Goal: Obtain resource: Download file/media

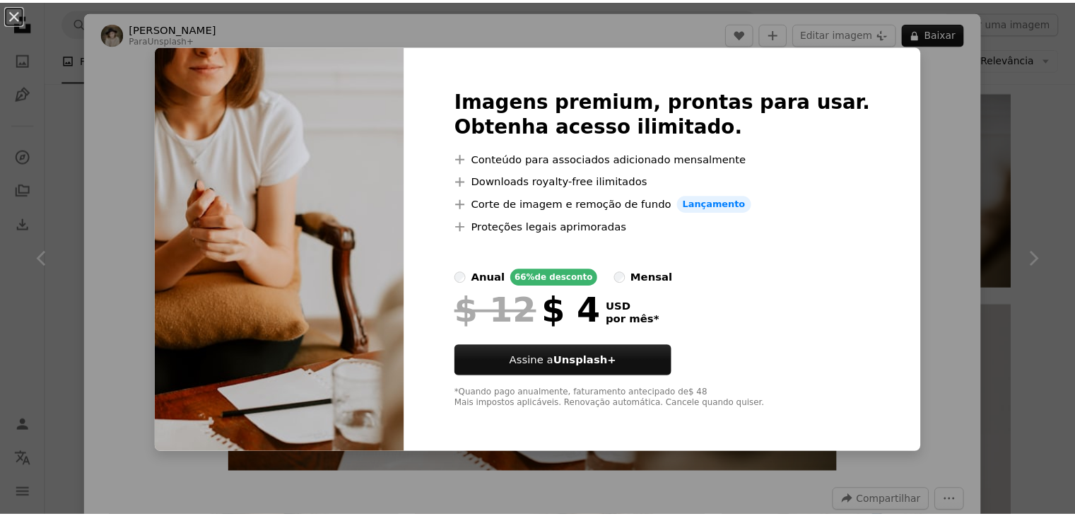
scroll to position [141, 0]
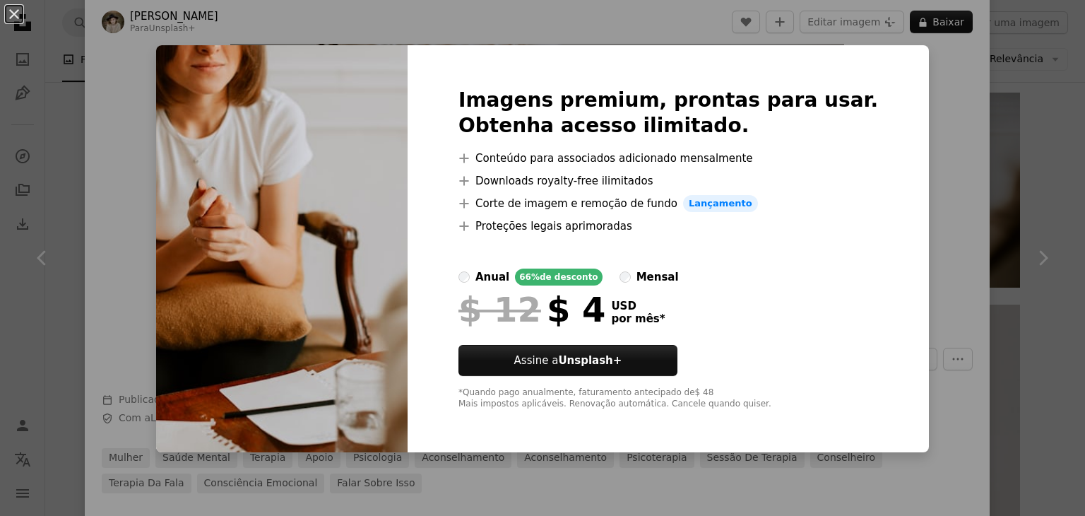
click at [661, 269] on div "mensal" at bounding box center [658, 276] width 42 height 17
click at [509, 275] on div "anual" at bounding box center [492, 276] width 34 height 17
click at [952, 42] on div "An X shape Imagens premium, prontas para usar. Obtenha acesso ilimitado. A plus…" at bounding box center [542, 258] width 1085 height 516
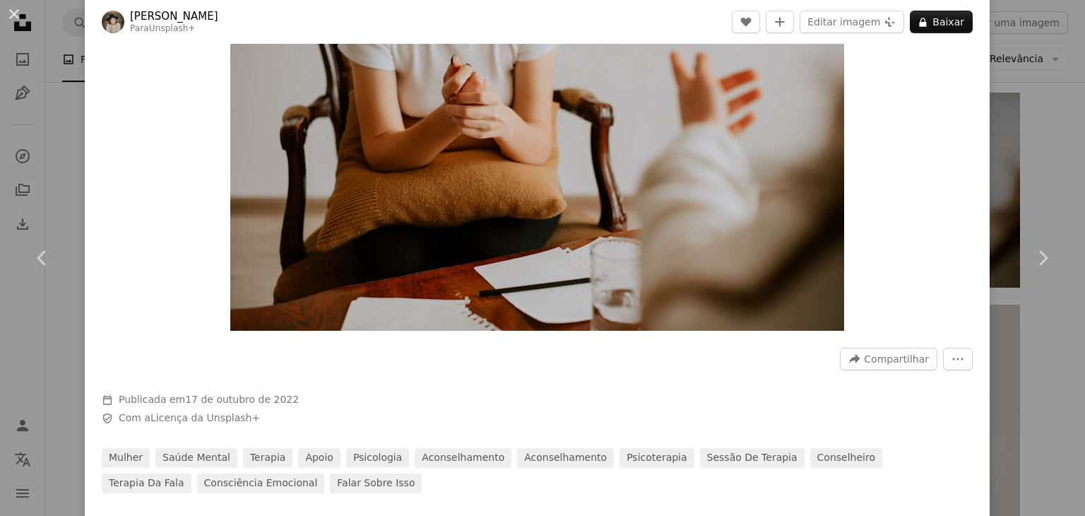
click at [1034, 69] on div "An X shape Chevron left Chevron right [PERSON_NAME] Para Unsplash+ A heart A pl…" at bounding box center [542, 258] width 1085 height 516
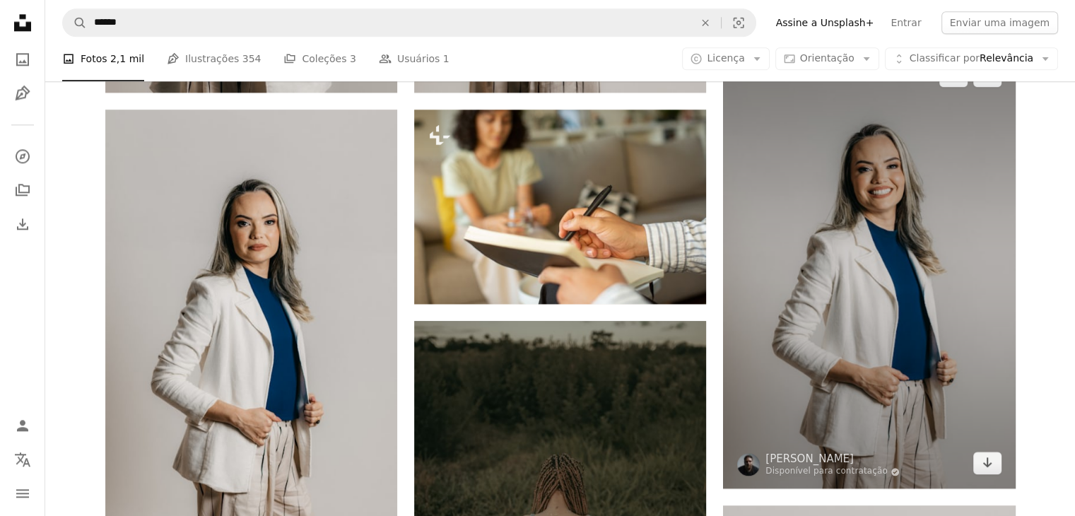
scroll to position [1817, 0]
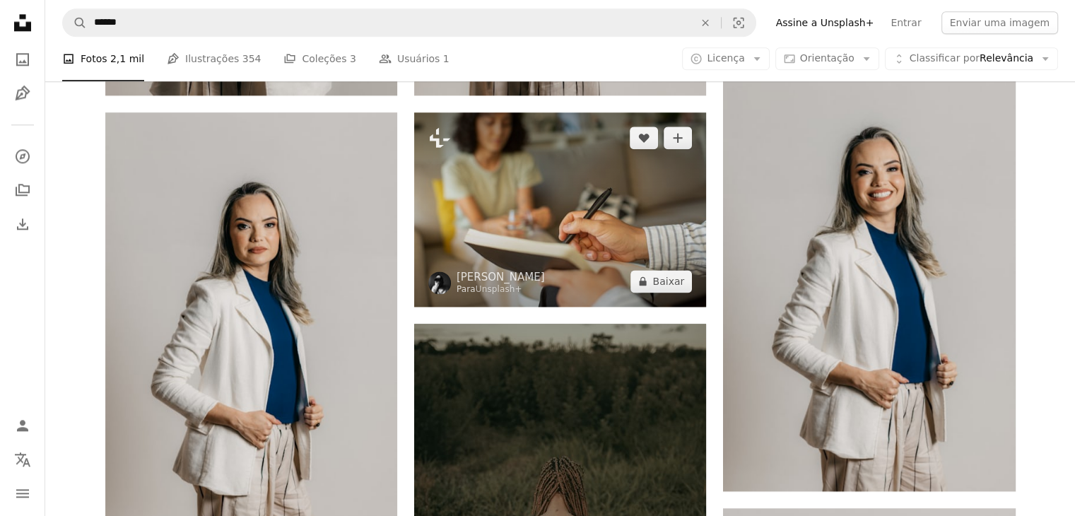
click at [486, 263] on img at bounding box center [560, 209] width 292 height 194
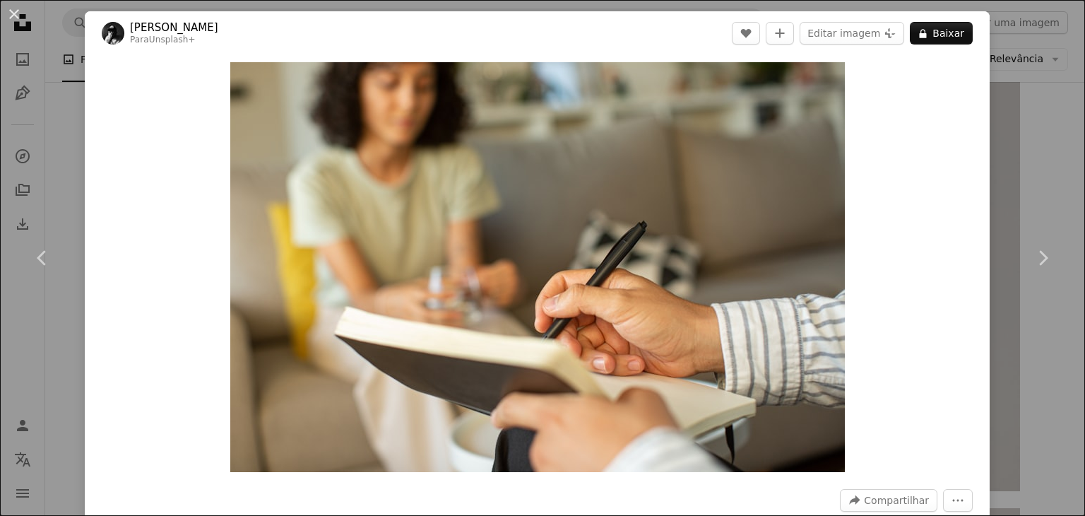
click at [958, 256] on div "Zoom in" at bounding box center [537, 267] width 905 height 424
click at [1010, 235] on link "Chevron right" at bounding box center [1042, 258] width 85 height 136
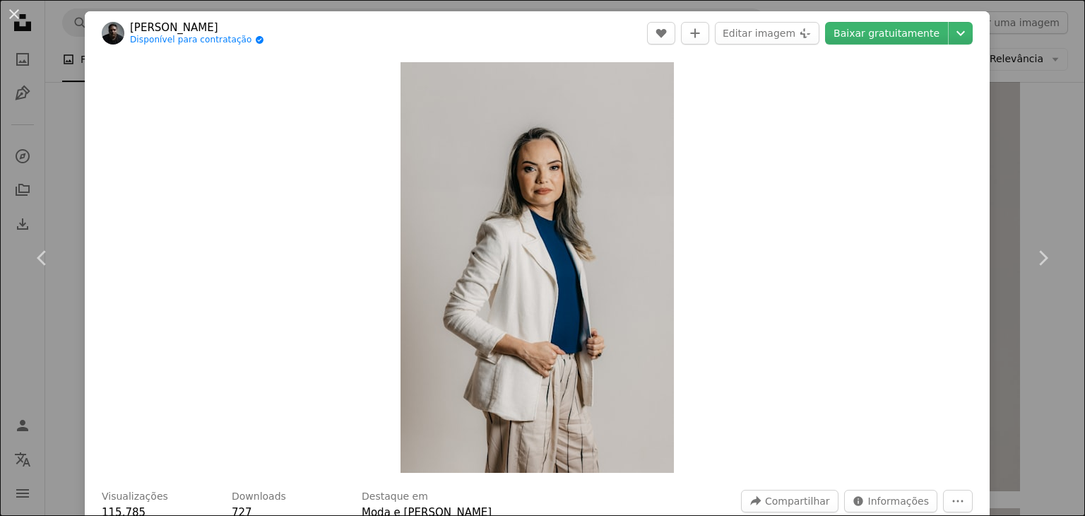
click at [1021, 112] on div "An X shape Chevron left Chevron right Kawê Rodrigues Disponível para contrataçã…" at bounding box center [542, 258] width 1085 height 516
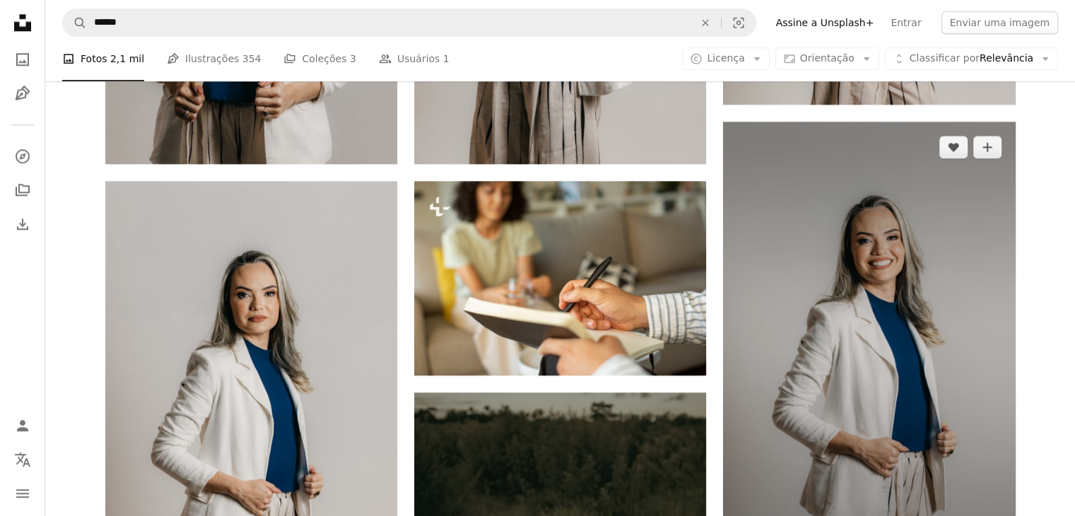
scroll to position [1746, 0]
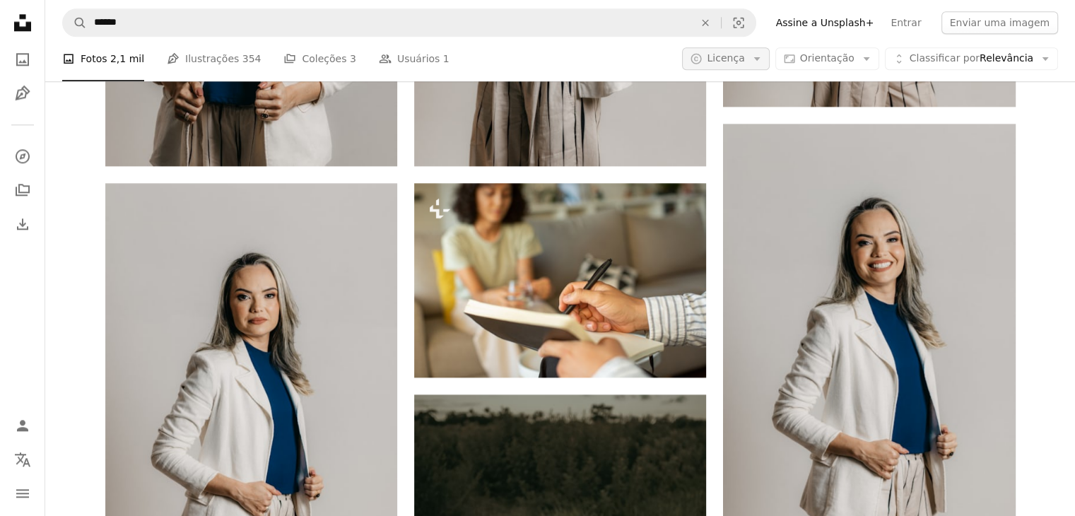
click at [738, 59] on span "Licença" at bounding box center [724, 58] width 37 height 11
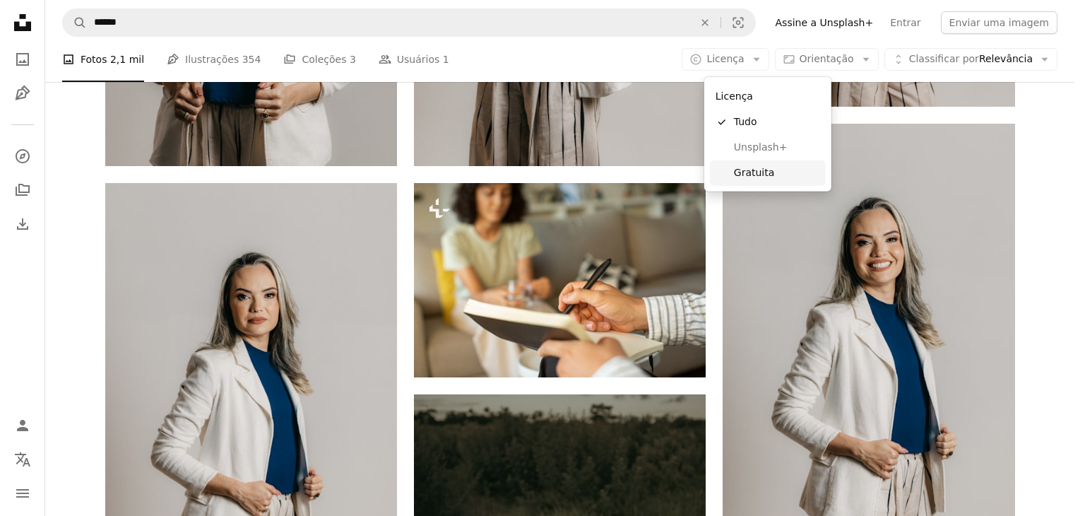
click at [770, 172] on span "Gratuita" at bounding box center [777, 173] width 86 height 14
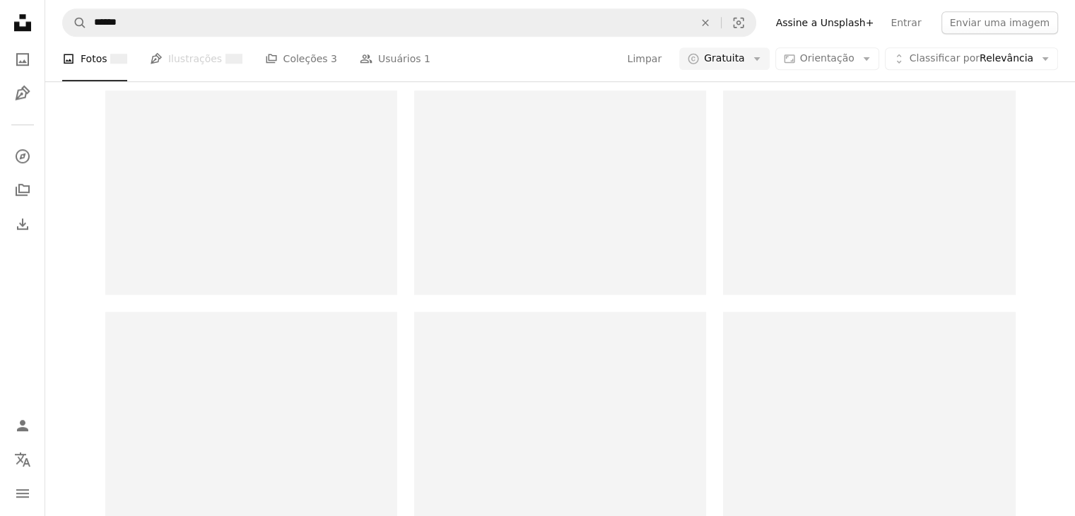
scroll to position [212, 0]
